Goal: Information Seeking & Learning: Learn about a topic

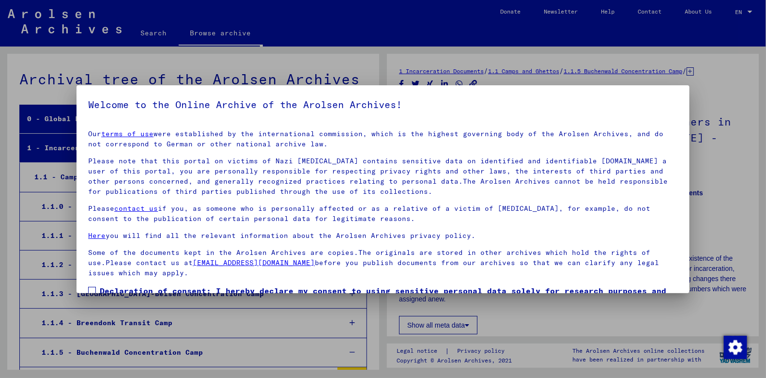
scroll to position [688, 0]
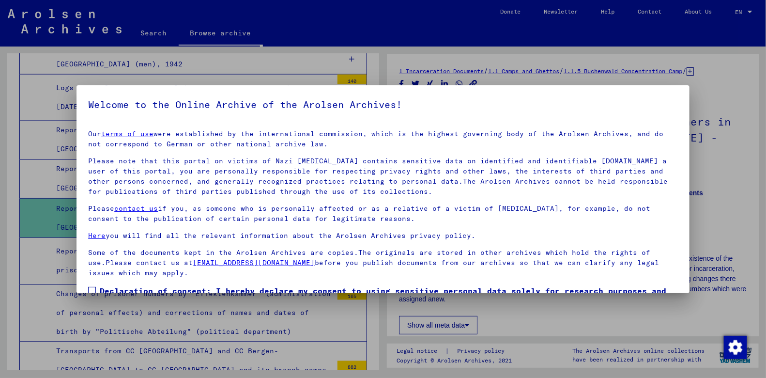
click at [145, 153] on div "Our terms of use were established by the international commission, which is the…" at bounding box center [383, 203] width 590 height 149
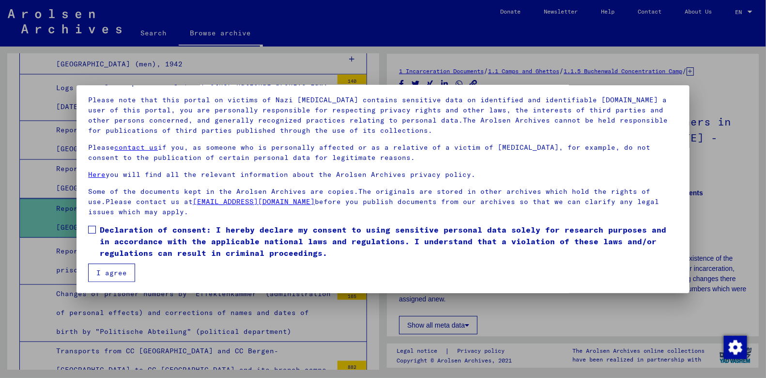
click at [95, 228] on span at bounding box center [92, 230] width 8 height 8
click at [116, 277] on button "I agree" at bounding box center [111, 272] width 47 height 18
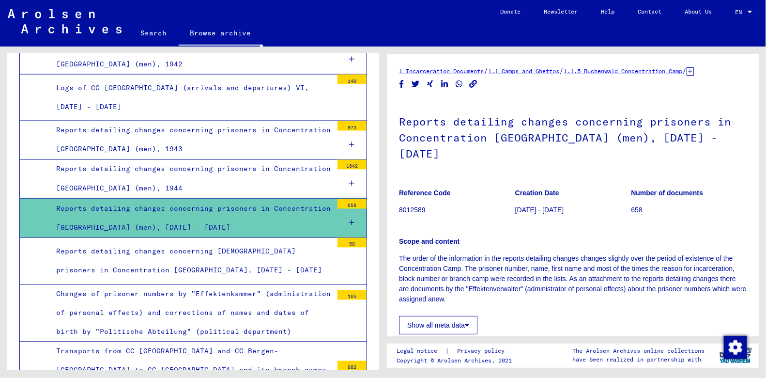
scroll to position [163, 0]
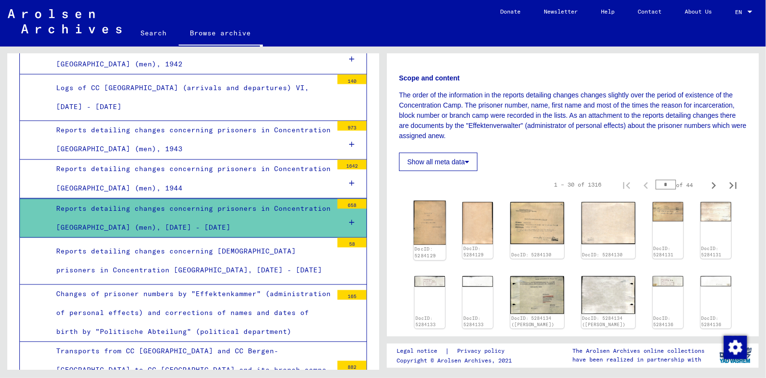
click at [445, 229] on img at bounding box center [429, 222] width 32 height 44
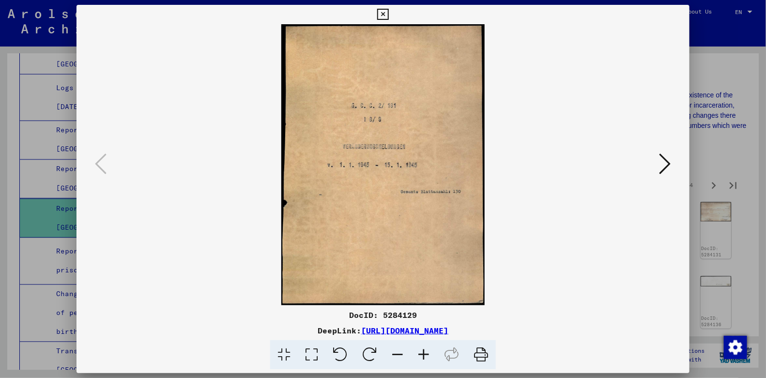
click at [674, 170] on div at bounding box center [382, 164] width 613 height 281
click at [661, 171] on icon at bounding box center [665, 163] width 12 height 23
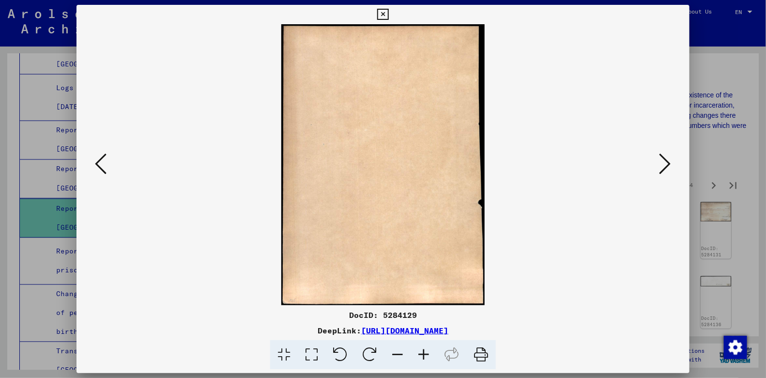
click at [661, 171] on icon at bounding box center [665, 163] width 12 height 23
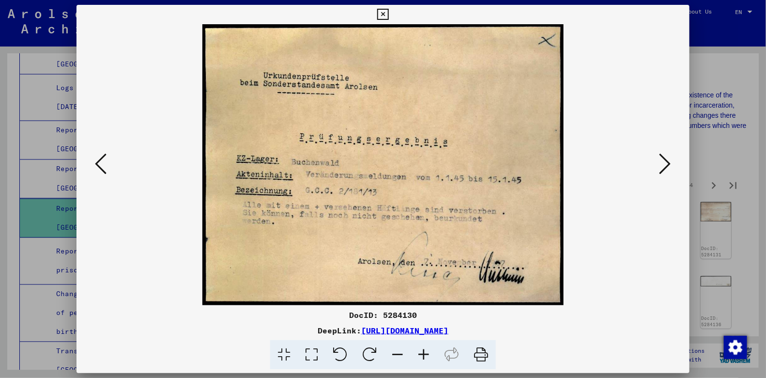
click at [665, 168] on icon at bounding box center [665, 163] width 12 height 23
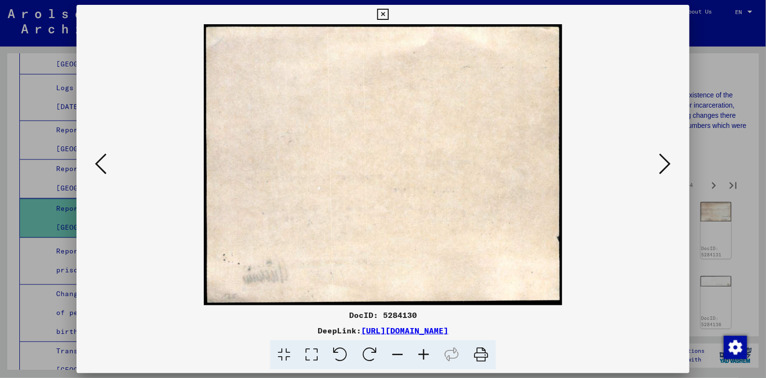
click at [665, 168] on icon at bounding box center [665, 163] width 12 height 23
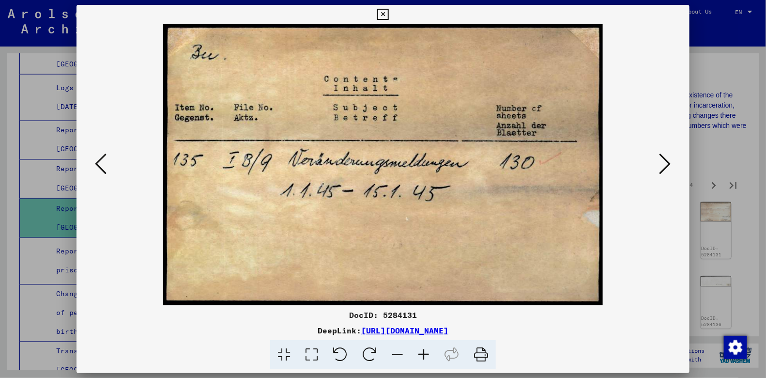
click at [665, 168] on icon at bounding box center [665, 163] width 12 height 23
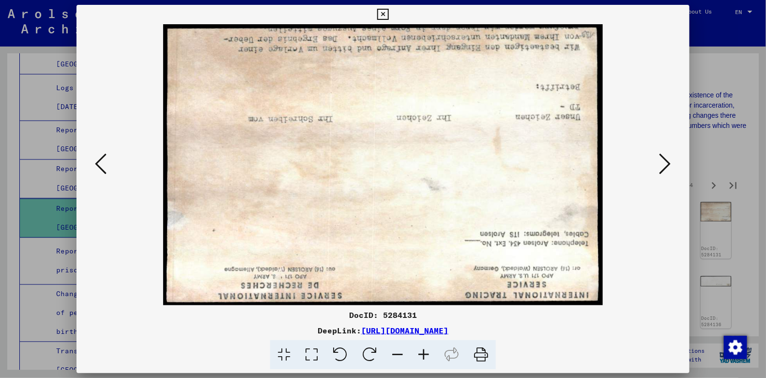
click at [665, 168] on icon at bounding box center [665, 163] width 12 height 23
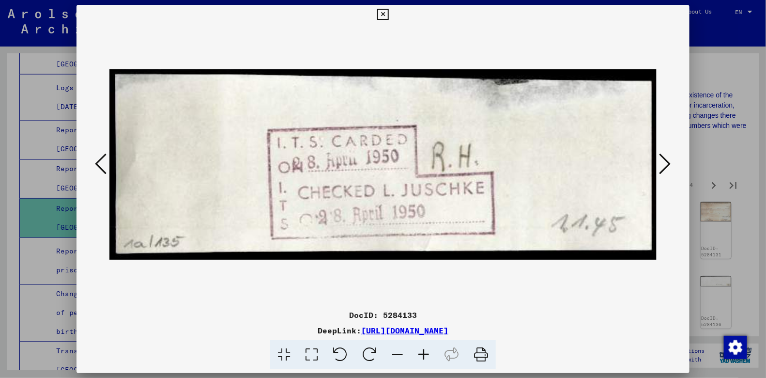
click at [665, 168] on icon at bounding box center [665, 163] width 12 height 23
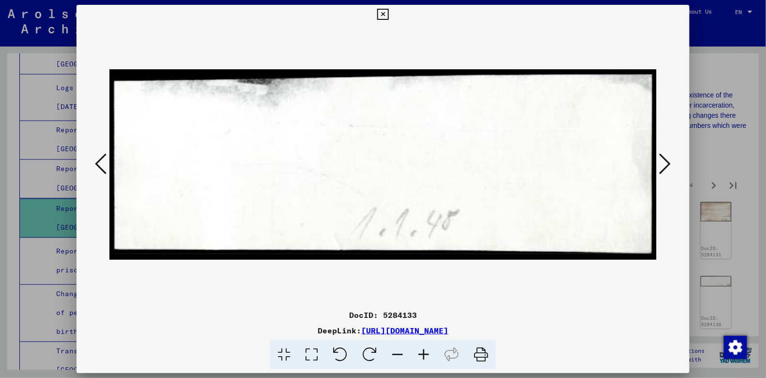
click at [665, 168] on icon at bounding box center [665, 163] width 12 height 23
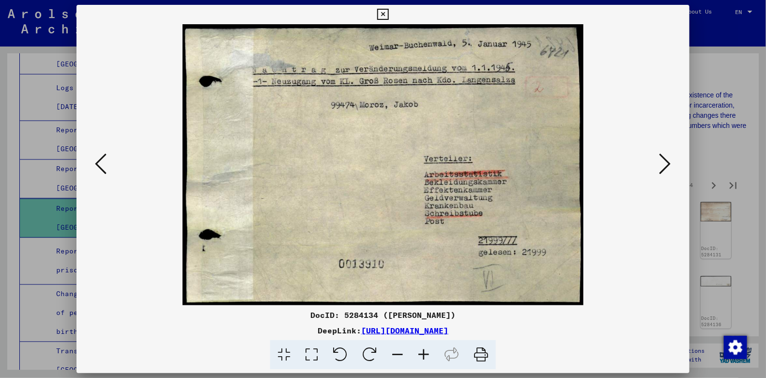
click at [664, 168] on icon at bounding box center [665, 163] width 12 height 23
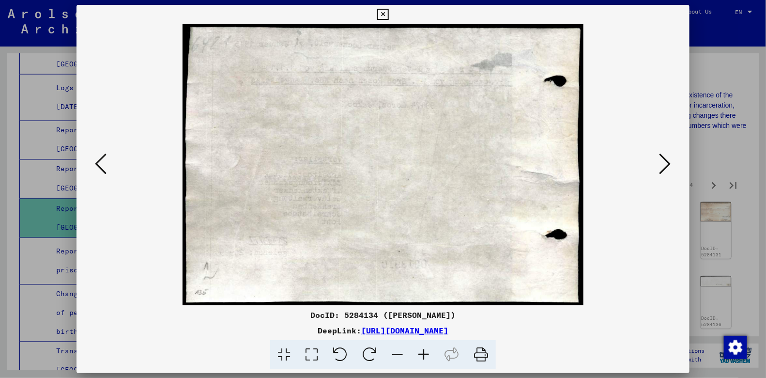
click at [664, 168] on icon at bounding box center [665, 163] width 12 height 23
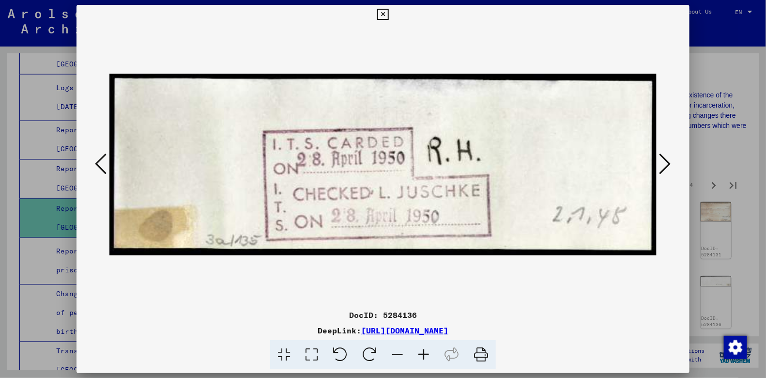
click at [664, 168] on icon at bounding box center [665, 163] width 12 height 23
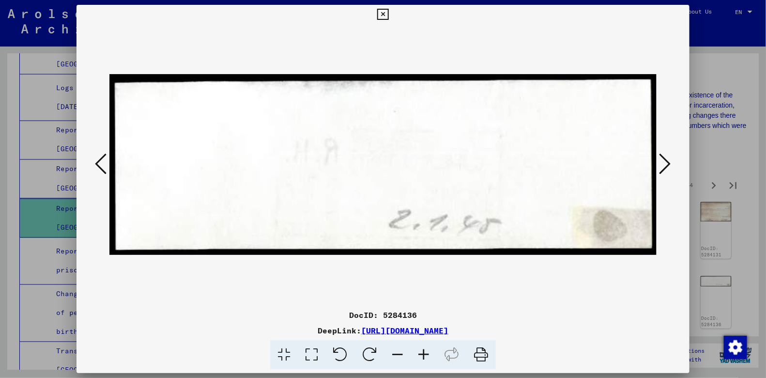
click at [664, 168] on icon at bounding box center [665, 163] width 12 height 23
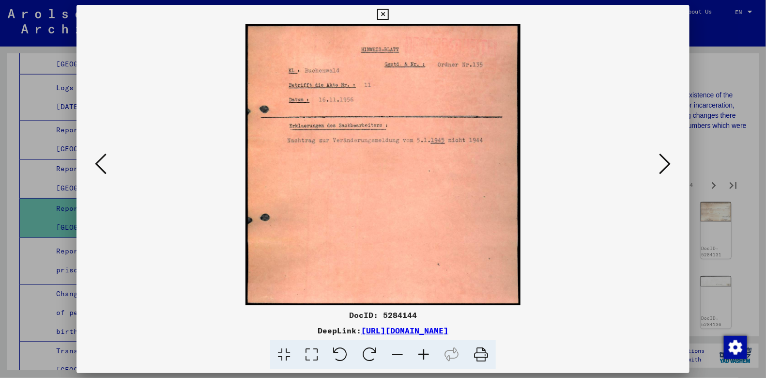
click at [664, 168] on icon at bounding box center [665, 163] width 12 height 23
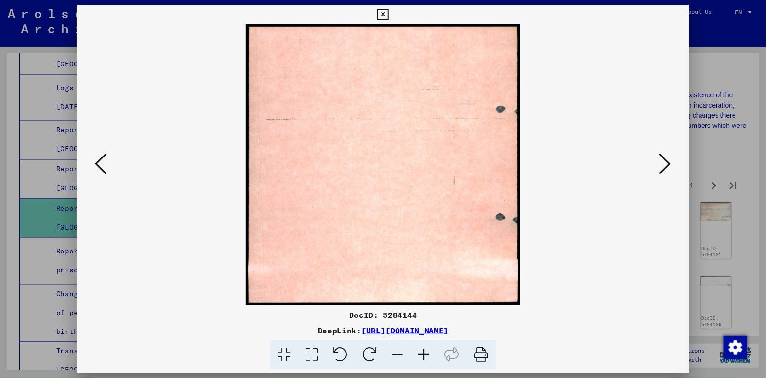
click at [664, 168] on icon at bounding box center [665, 163] width 12 height 23
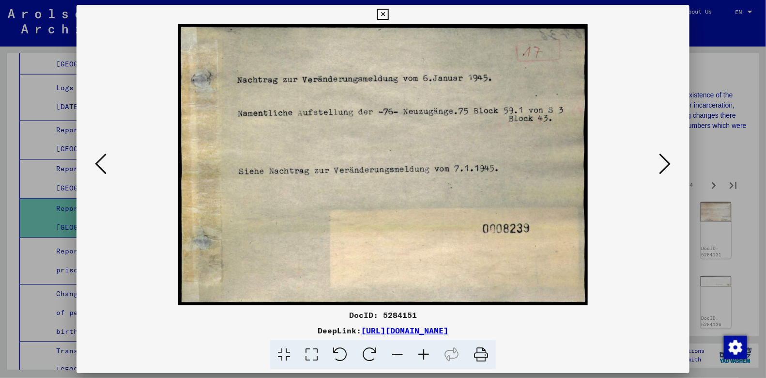
click at [664, 168] on icon at bounding box center [665, 163] width 12 height 23
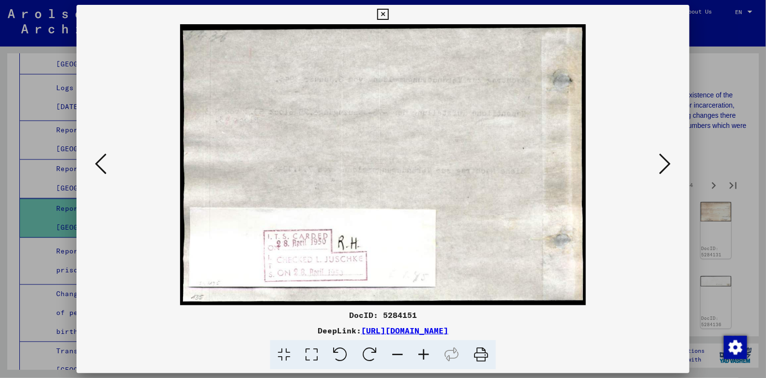
click at [664, 168] on icon at bounding box center [665, 163] width 12 height 23
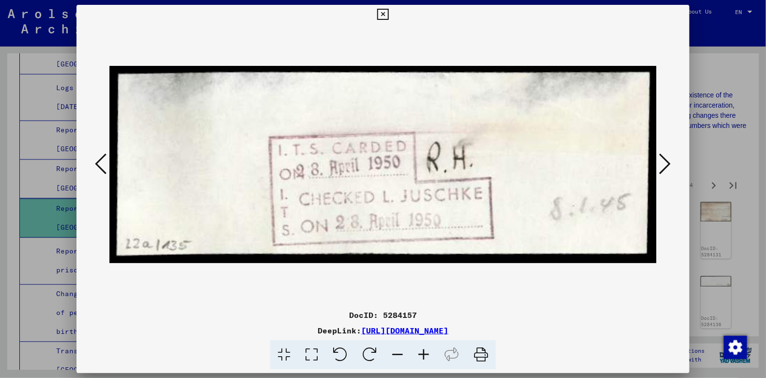
click at [664, 168] on icon at bounding box center [665, 163] width 12 height 23
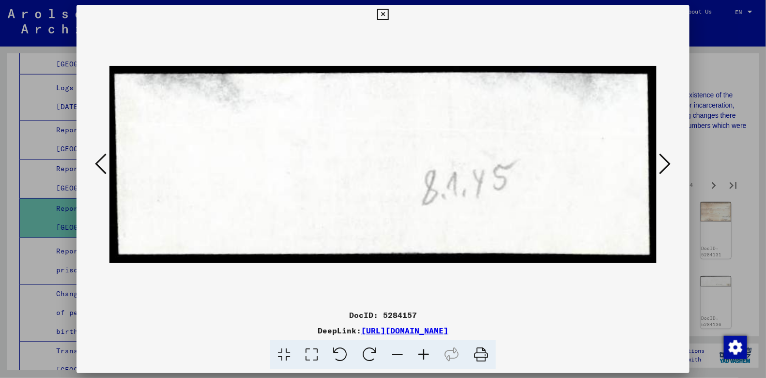
click at [736, 144] on div at bounding box center [383, 189] width 766 height 378
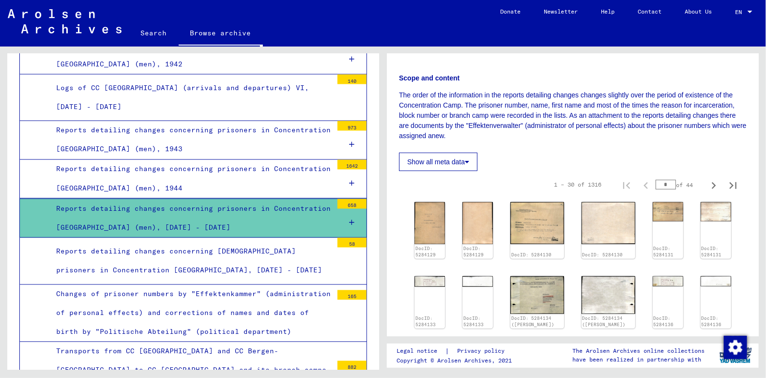
click at [240, 177] on div "Reports detailing changes concerning prisoners in Concentration [GEOGRAPHIC_DAT…" at bounding box center [191, 179] width 284 height 38
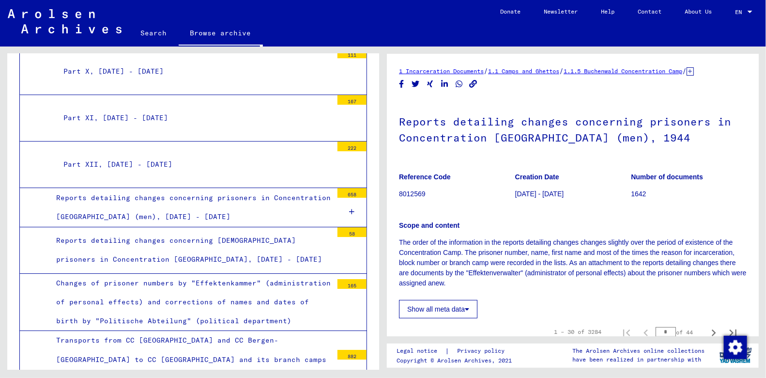
scroll to position [1257, 0]
click at [143, 168] on mat-tree-node "Part XII, [DATE] - [DATE] 222" at bounding box center [193, 165] width 348 height 46
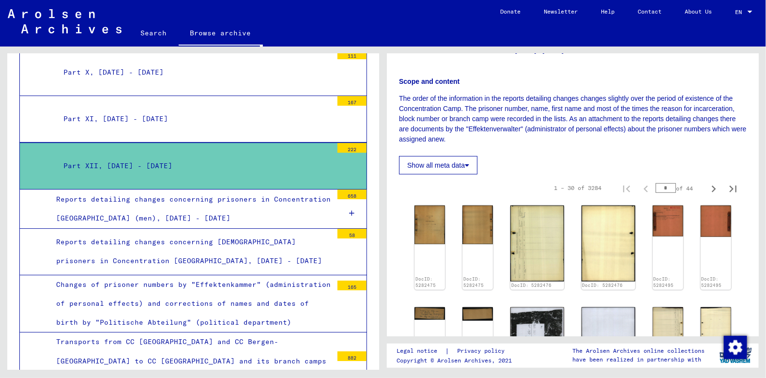
scroll to position [152, 0]
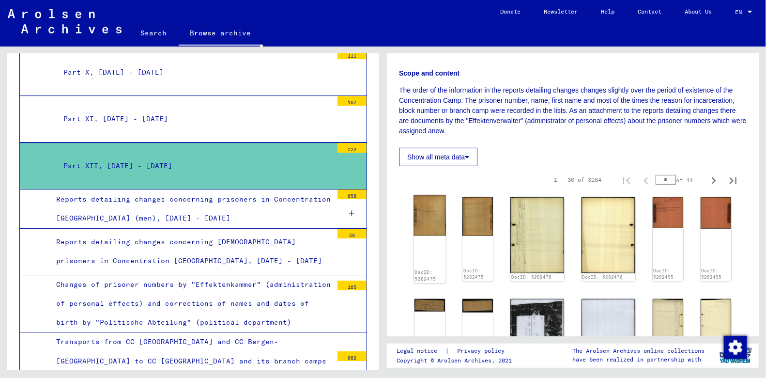
click at [426, 208] on img at bounding box center [429, 215] width 32 height 41
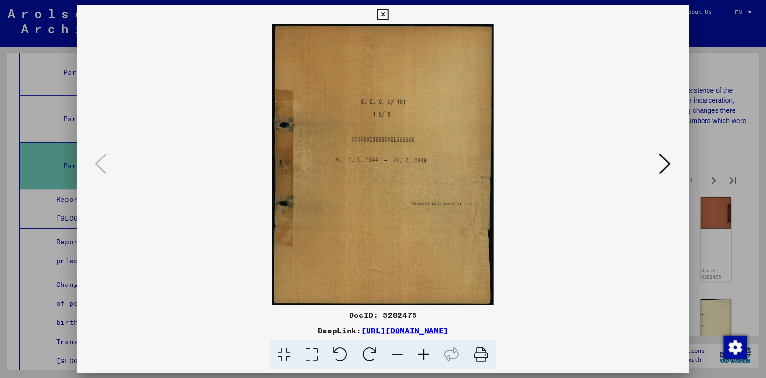
click at [676, 198] on div at bounding box center [382, 164] width 613 height 281
click at [653, 164] on img at bounding box center [382, 164] width 547 height 281
click at [658, 168] on button at bounding box center [664, 165] width 17 height 28
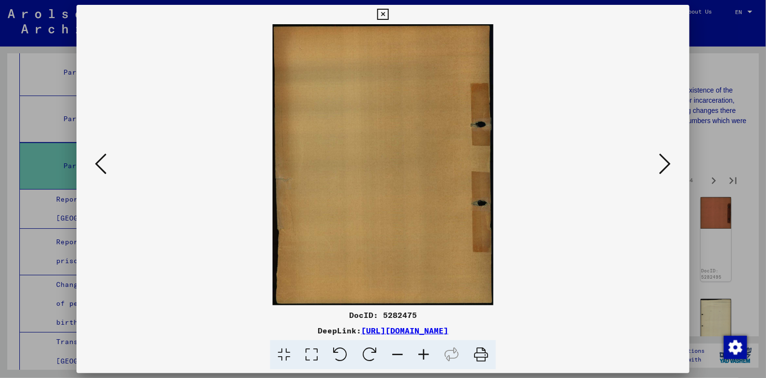
click at [658, 168] on button at bounding box center [664, 165] width 17 height 28
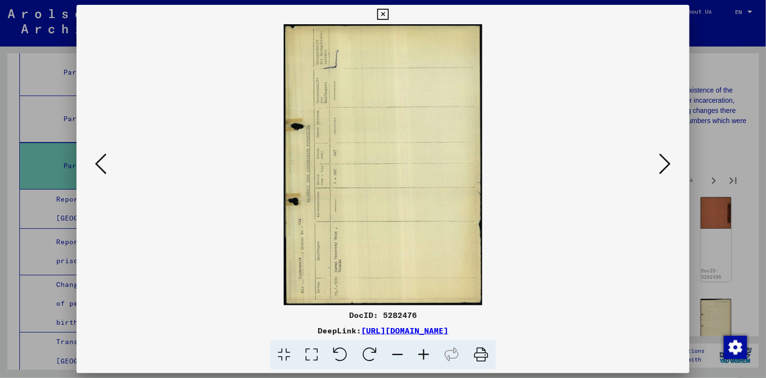
click at [658, 168] on button at bounding box center [664, 165] width 17 height 28
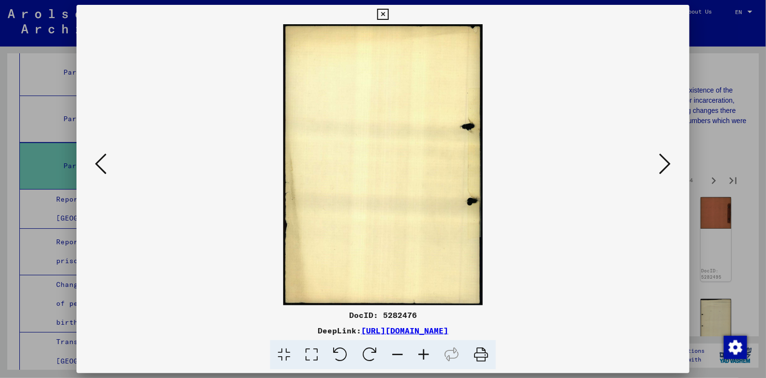
click at [658, 168] on button at bounding box center [664, 165] width 17 height 28
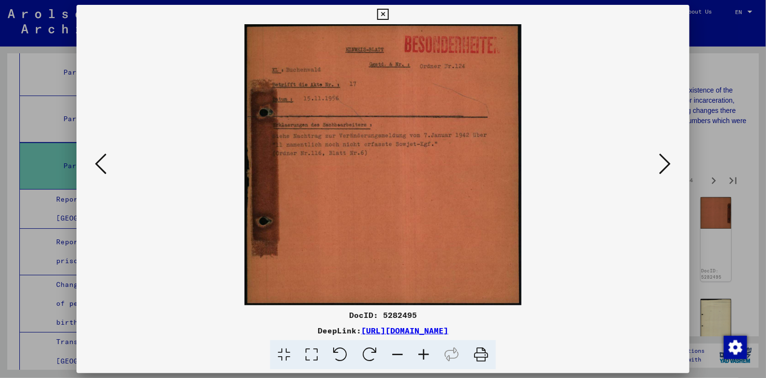
click at [658, 168] on button at bounding box center [664, 165] width 17 height 28
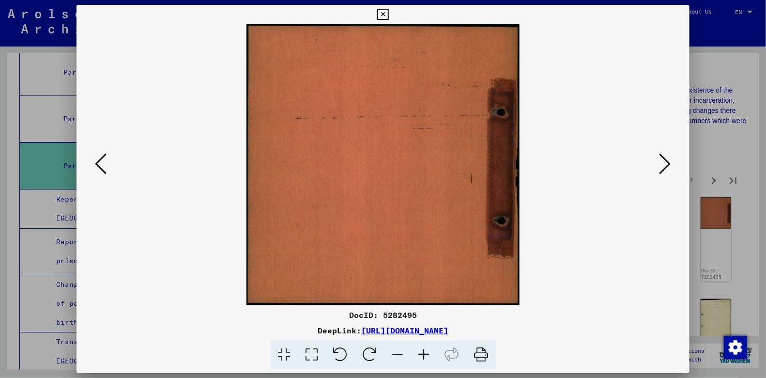
click at [658, 168] on button at bounding box center [664, 165] width 17 height 28
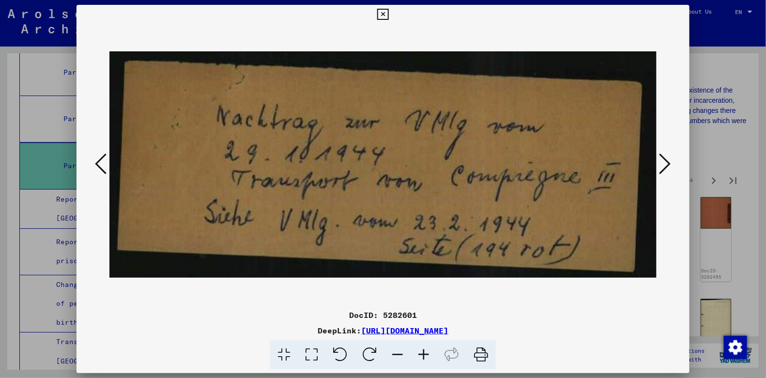
click at [658, 168] on button at bounding box center [664, 165] width 17 height 28
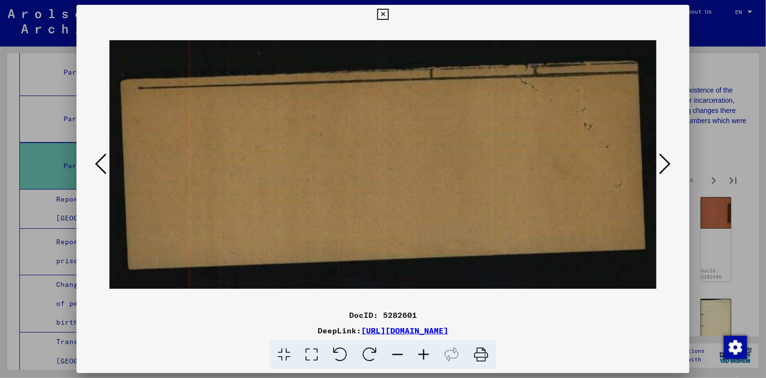
click at [658, 168] on button at bounding box center [664, 165] width 17 height 28
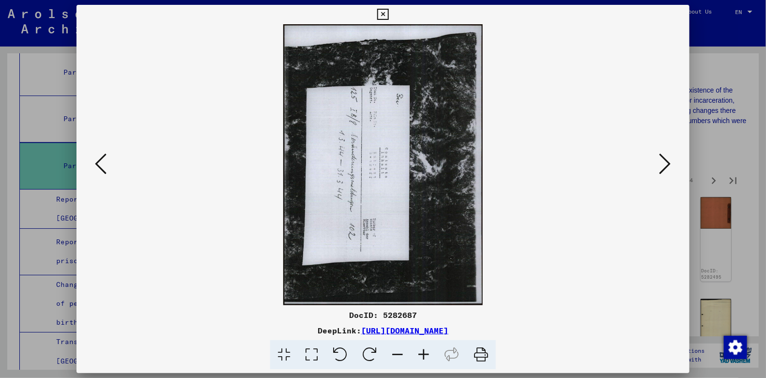
click at [658, 168] on button at bounding box center [664, 165] width 17 height 28
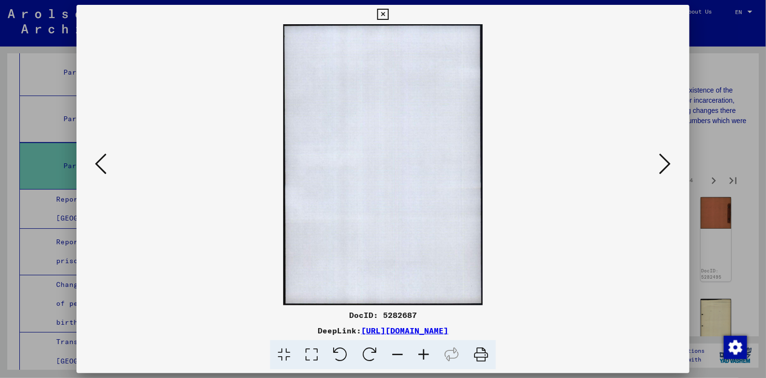
click at [658, 168] on button at bounding box center [664, 165] width 17 height 28
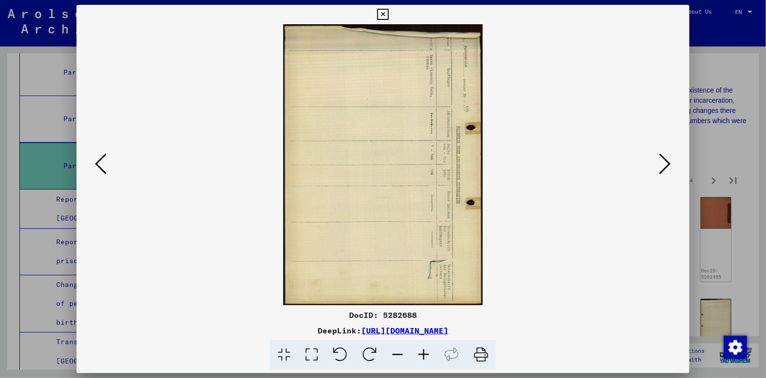
click at [658, 168] on button at bounding box center [664, 165] width 17 height 28
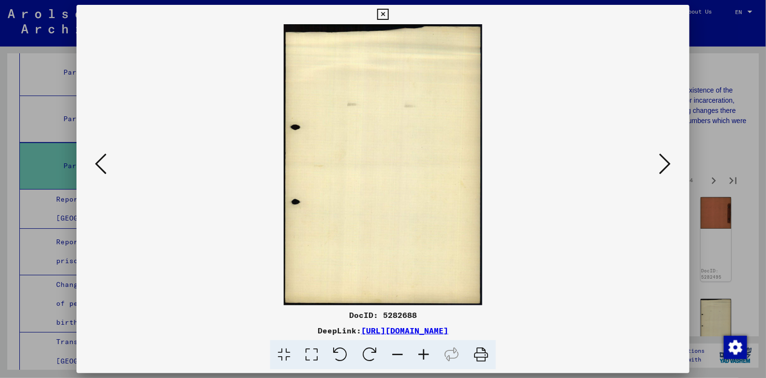
click at [658, 168] on button at bounding box center [664, 165] width 17 height 28
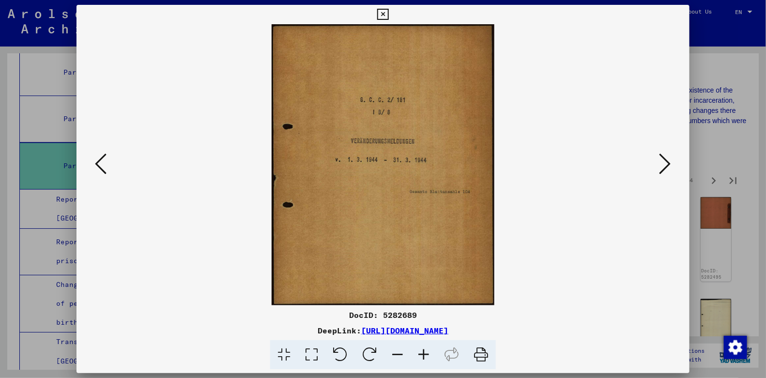
click at [658, 168] on button at bounding box center [664, 165] width 17 height 28
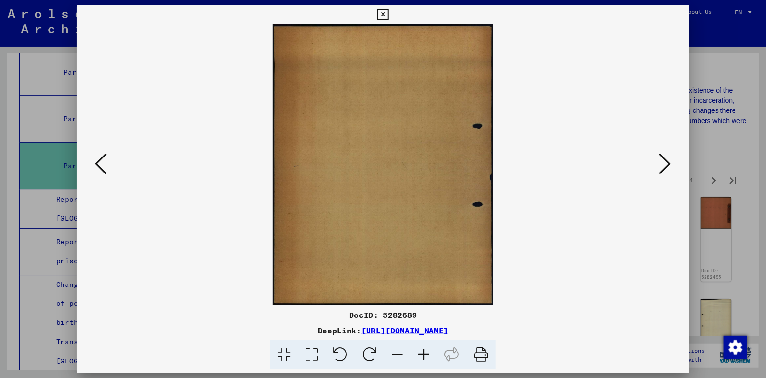
click at [658, 168] on button at bounding box center [664, 165] width 17 height 28
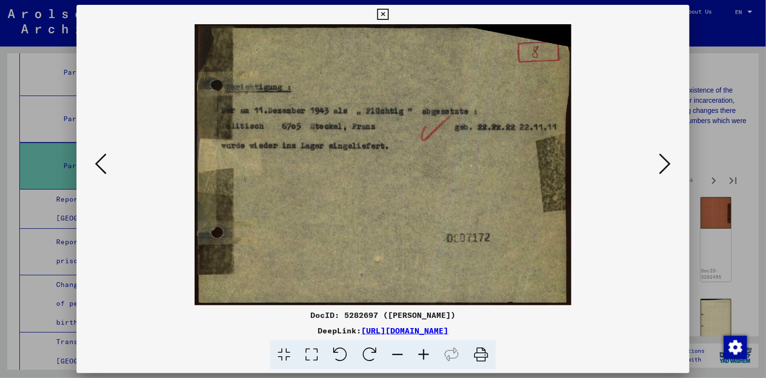
click at [658, 168] on button at bounding box center [664, 165] width 17 height 28
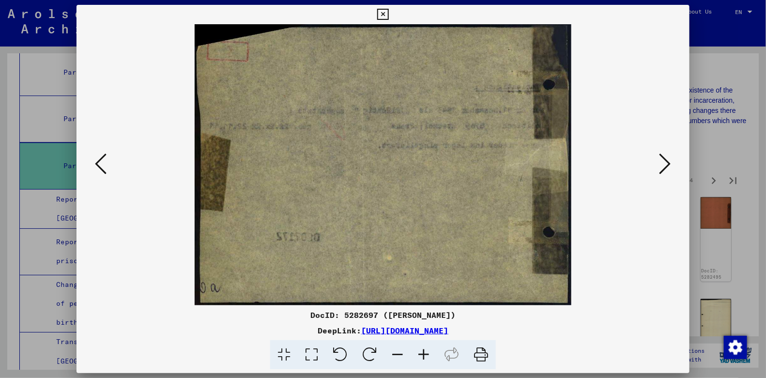
click at [658, 168] on button at bounding box center [664, 165] width 17 height 28
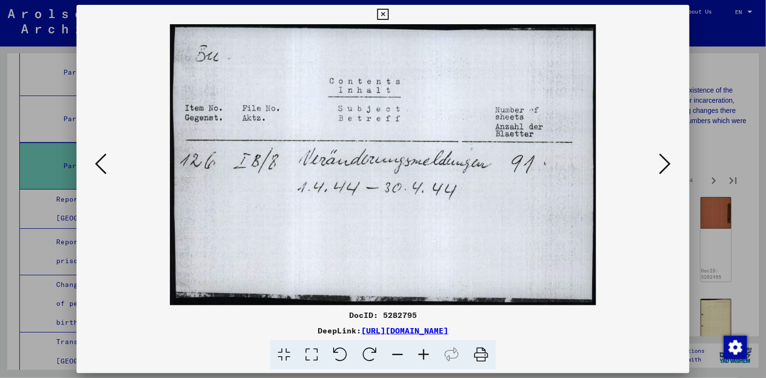
click at [658, 168] on button at bounding box center [664, 165] width 17 height 28
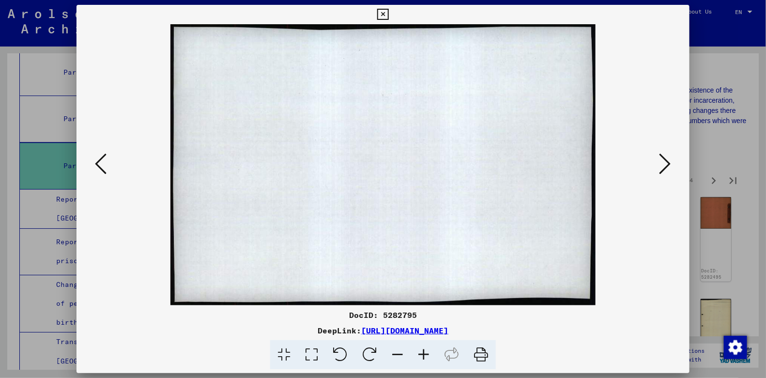
click at [658, 168] on button at bounding box center [664, 165] width 17 height 28
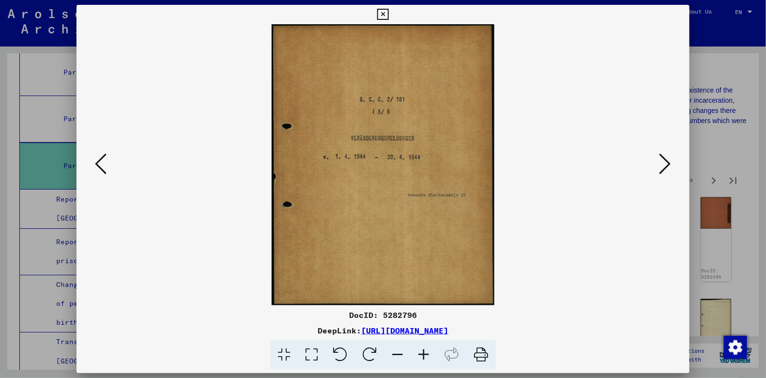
click at [658, 168] on button at bounding box center [664, 165] width 17 height 28
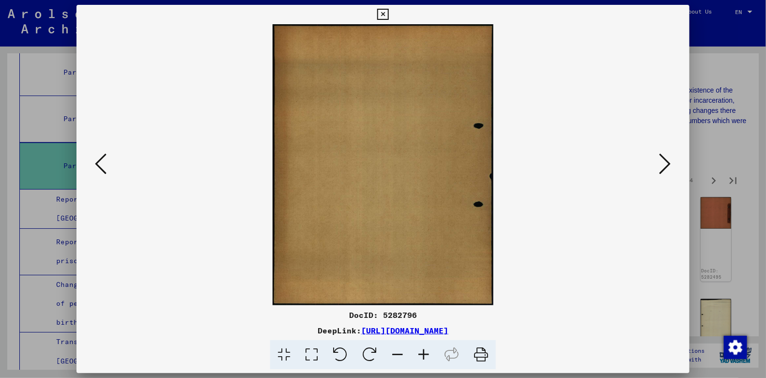
click at [658, 168] on button at bounding box center [664, 165] width 17 height 28
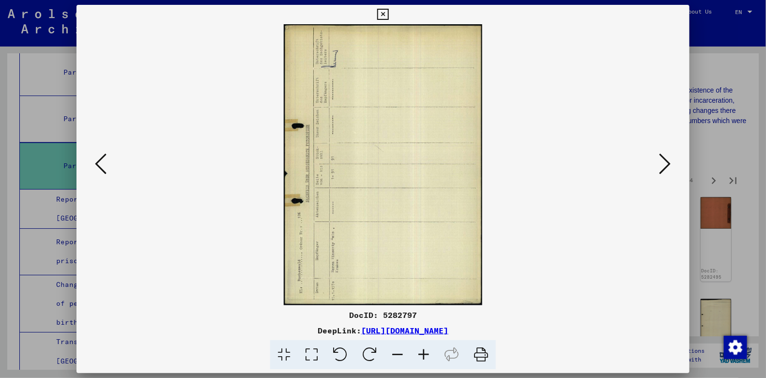
click at [658, 168] on button at bounding box center [664, 165] width 17 height 28
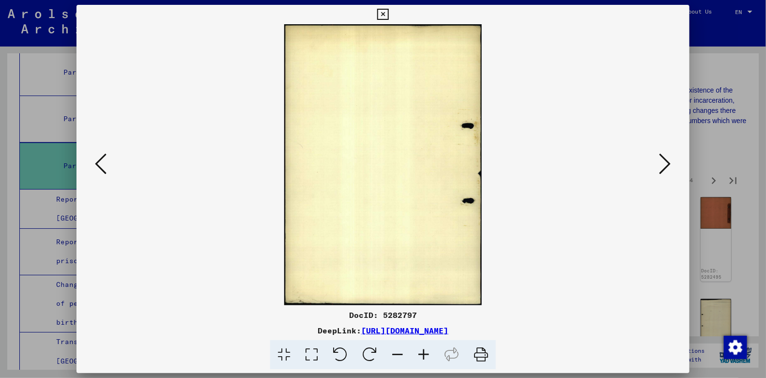
click at [658, 168] on button at bounding box center [664, 165] width 17 height 28
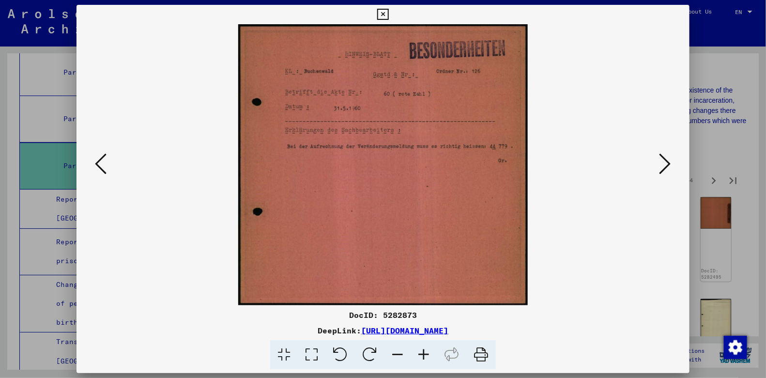
click at [658, 168] on button at bounding box center [664, 165] width 17 height 28
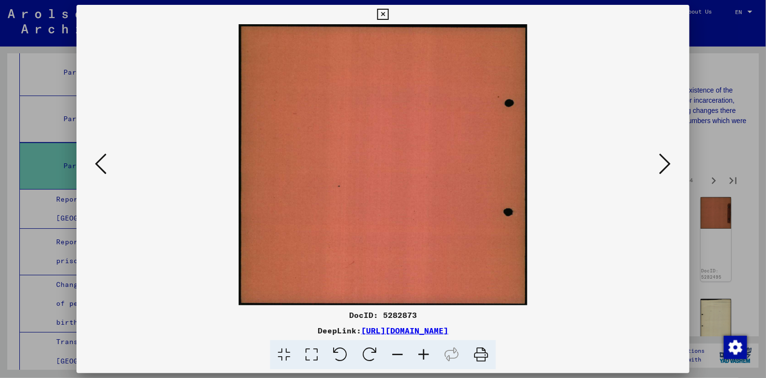
click at [658, 168] on button at bounding box center [664, 165] width 17 height 28
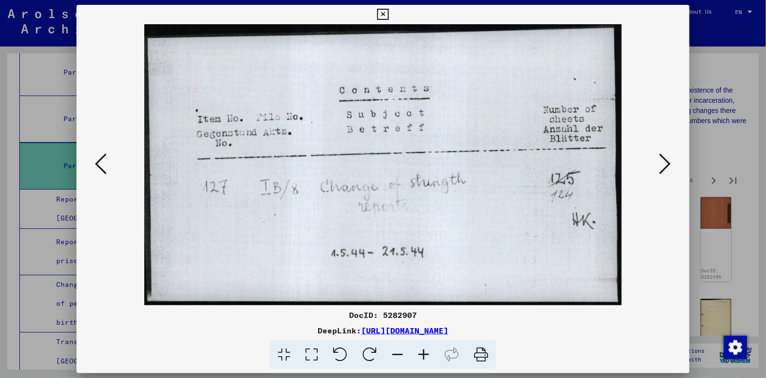
click at [658, 168] on button at bounding box center [664, 165] width 17 height 28
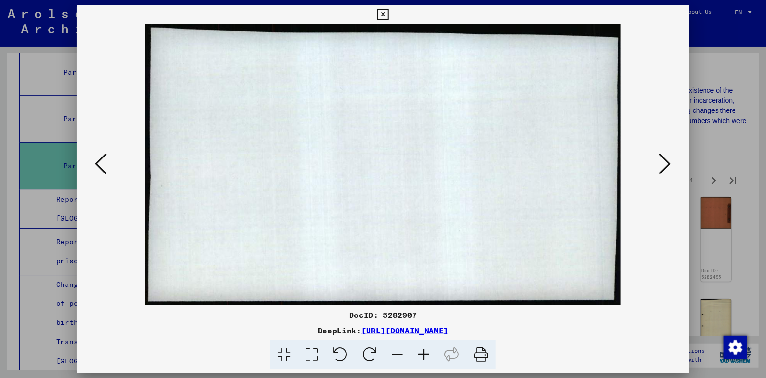
click at [658, 168] on button at bounding box center [664, 165] width 17 height 28
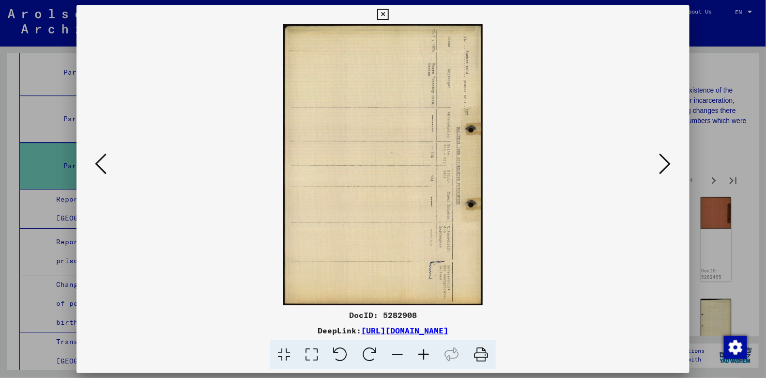
click at [657, 168] on button at bounding box center [664, 165] width 17 height 28
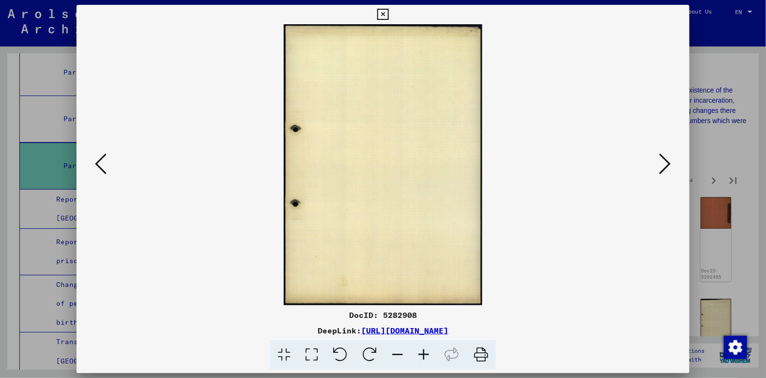
click at [657, 168] on button at bounding box center [664, 165] width 17 height 28
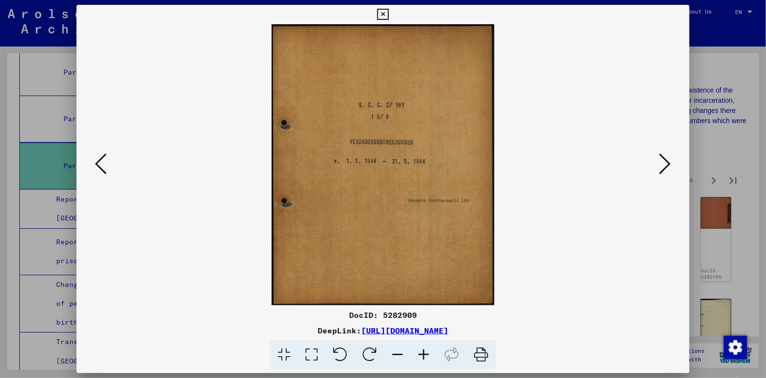
click at [657, 168] on button at bounding box center [664, 165] width 17 height 28
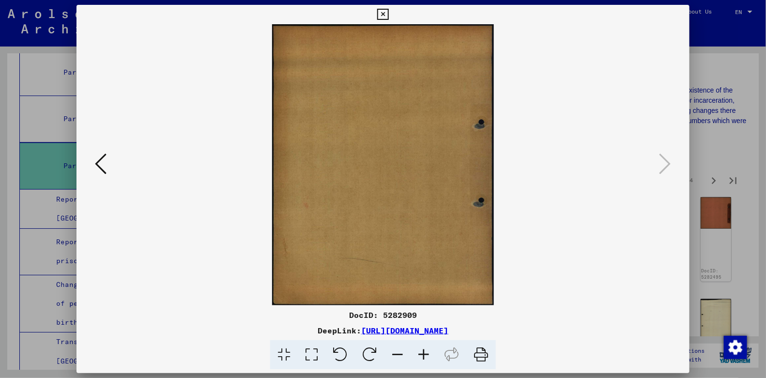
click at [710, 169] on div at bounding box center [383, 189] width 766 height 378
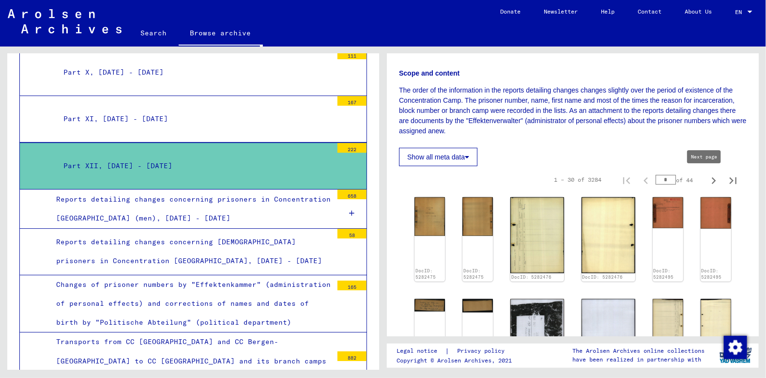
click at [708, 175] on icon "Next page" at bounding box center [714, 181] width 14 height 14
type input "*"
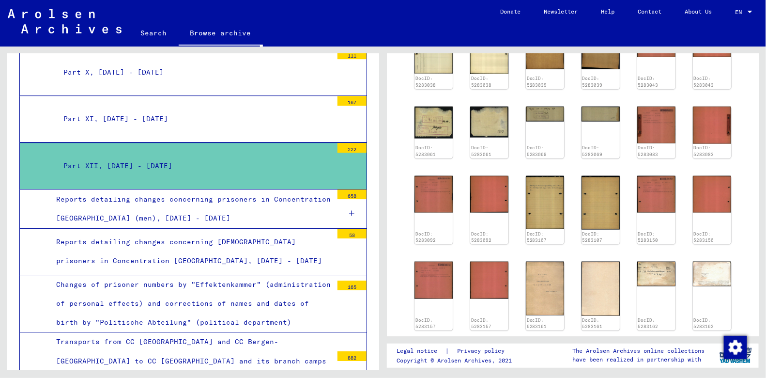
scroll to position [399, 0]
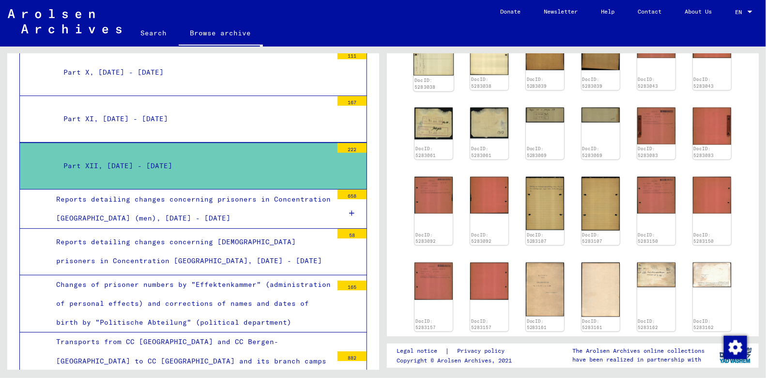
click at [426, 69] on img at bounding box center [433, 47] width 40 height 57
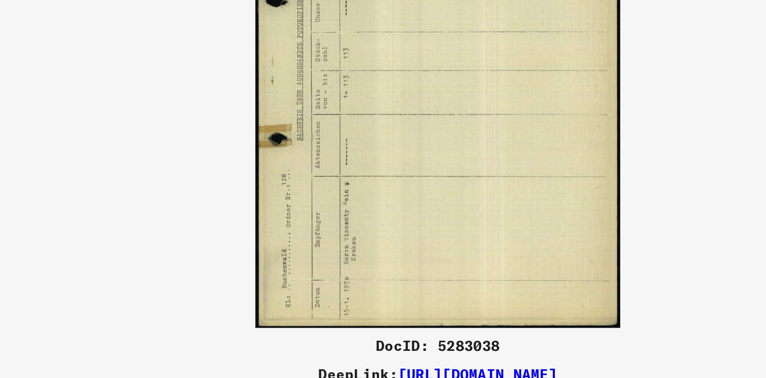
drag, startPoint x: 368, startPoint y: 191, endPoint x: 363, endPoint y: 241, distance: 50.6
click at [363, 241] on img at bounding box center [382, 164] width 547 height 281
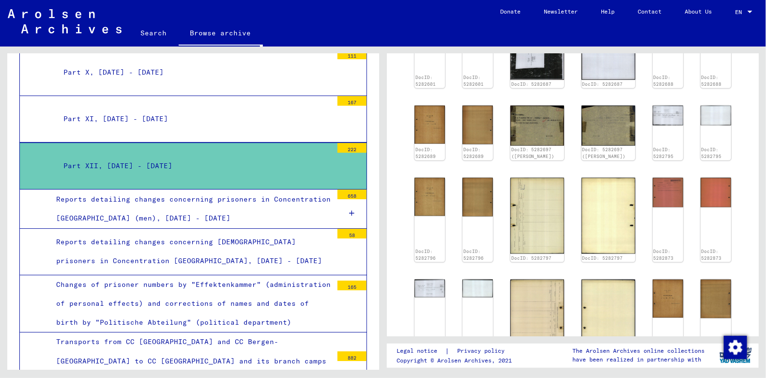
scroll to position [446, 0]
click at [669, 180] on img at bounding box center [668, 190] width 32 height 31
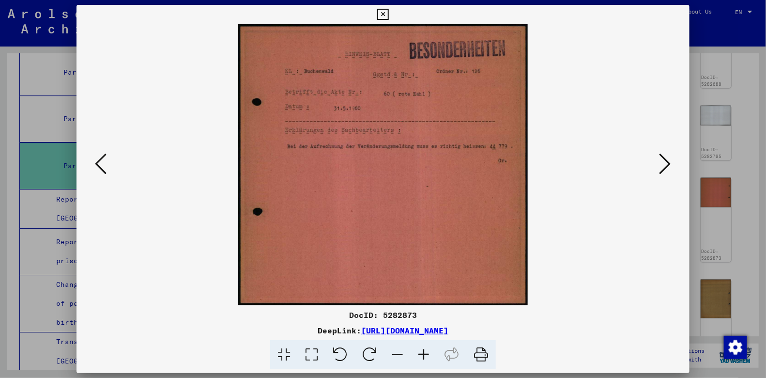
click at [19, 236] on div at bounding box center [383, 189] width 766 height 378
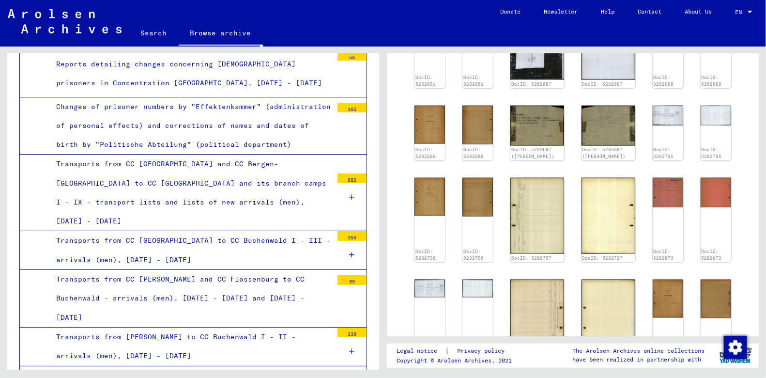
scroll to position [1437, 0]
